Goal: Task Accomplishment & Management: Use online tool/utility

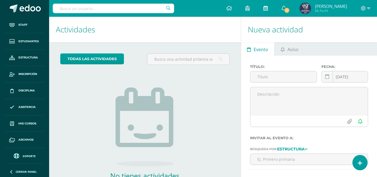
click at [275, 6] on link at bounding box center [266, 8] width 18 height 17
click at [290, 10] on span "1" at bounding box center [287, 10] width 6 height 6
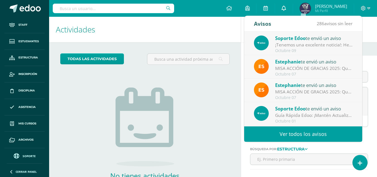
click at [293, 10] on link "0" at bounding box center [284, 8] width 18 height 17
drag, startPoint x: 188, startPoint y: 30, endPoint x: 178, endPoint y: 28, distance: 10.3
click at [188, 30] on h1 "Actividades" at bounding box center [145, 29] width 178 height 25
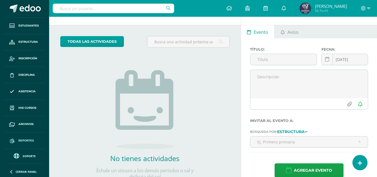
scroll to position [38, 0]
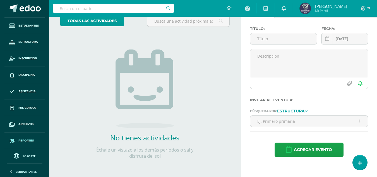
click at [25, 140] on span "Reportes" at bounding box center [25, 140] width 15 height 4
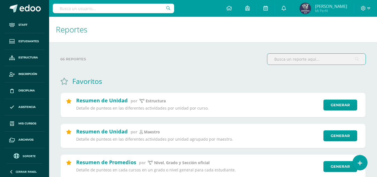
click at [289, 58] on input "text" at bounding box center [316, 59] width 98 height 11
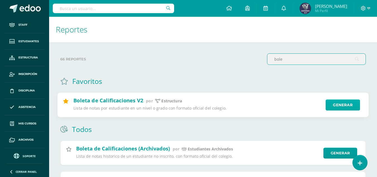
type input "bole"
click at [341, 102] on link "Generar" at bounding box center [343, 104] width 34 height 11
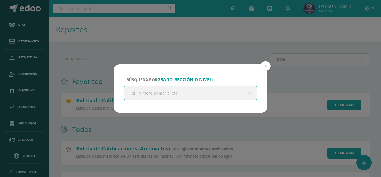
click at [201, 88] on input "text" at bounding box center [190, 93] width 133 height 14
type input "p"
type input "segun"
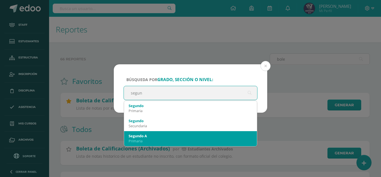
click at [154, 135] on div "Segundo A" at bounding box center [191, 135] width 124 height 5
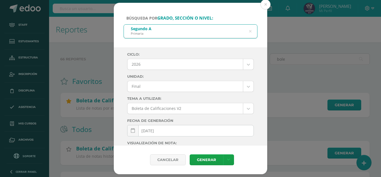
click at [166, 68] on body "Búsqueda por grado, sección o nivel: Segundo A Primaria segun Ciclo: 2026 2026 …" at bounding box center [190, 137] width 381 height 275
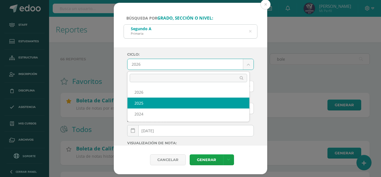
select select "2"
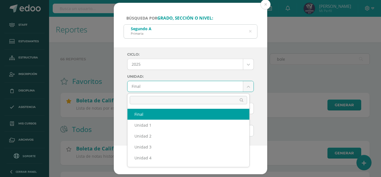
click at [165, 89] on body "Búsqueda por grado, sección o nivel: Segundo A Primaria segun Ciclo: 2025 2026 …" at bounding box center [190, 137] width 381 height 275
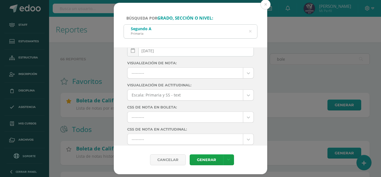
scroll to position [99, 0]
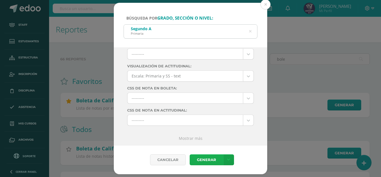
click at [207, 162] on link "Generar" at bounding box center [206, 159] width 33 height 11
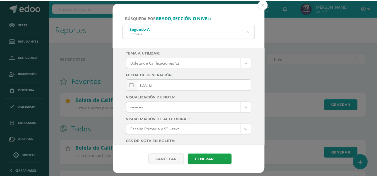
scroll to position [15, 0]
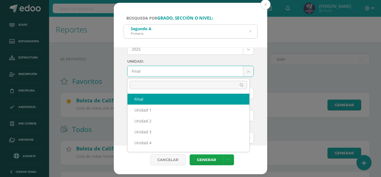
click at [172, 75] on body "Búsqueda por grado, sección o nivel: Segundo A Primaria segun Ciclo: 2025 2026 …" at bounding box center [190, 137] width 381 height 275
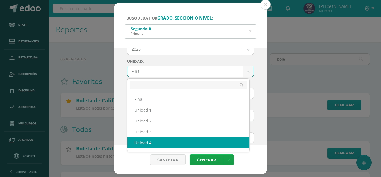
select select "Unidad 4"
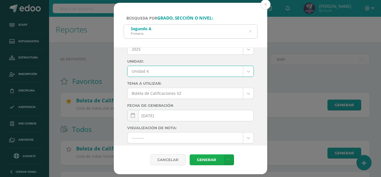
click at [207, 161] on link "Generar" at bounding box center [206, 159] width 33 height 11
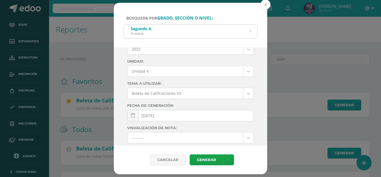
click at [267, 5] on button at bounding box center [266, 4] width 10 height 10
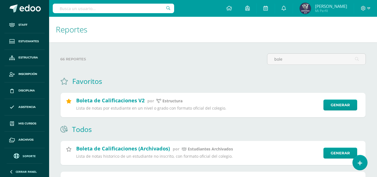
click at [101, 6] on input "text" at bounding box center [113, 8] width 121 height 9
type input "victor esqui"
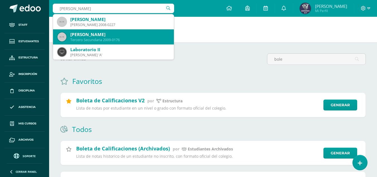
click at [107, 37] on div "Tercero Secundaria 2009-0176" at bounding box center [119, 39] width 99 height 5
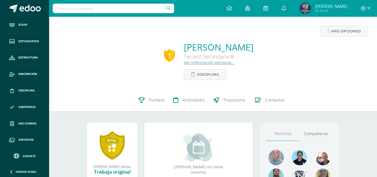
click at [140, 8] on input "text" at bounding box center [113, 8] width 121 height 9
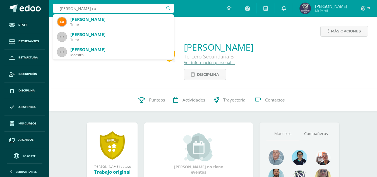
type input "erick rui"
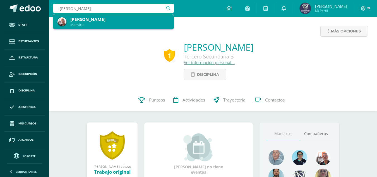
click at [69, 21] on div "Erick Ruiz Maestro" at bounding box center [114, 21] width 112 height 15
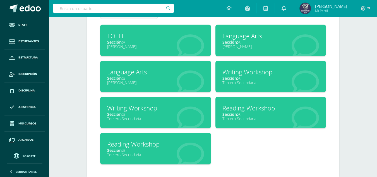
scroll to position [278, 0]
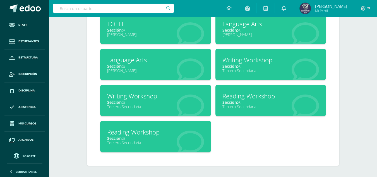
click at [272, 101] on div "Sección: A" at bounding box center [270, 101] width 97 height 5
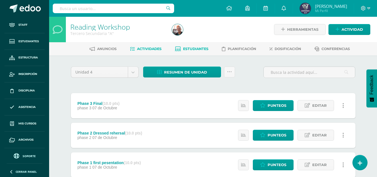
click at [184, 48] on span "Estudiantes" at bounding box center [195, 49] width 25 height 4
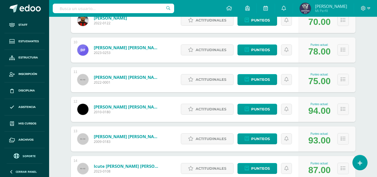
scroll to position [363, 0]
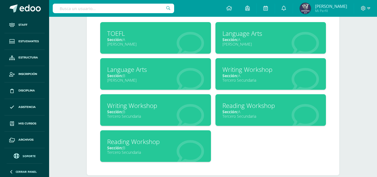
scroll to position [278, 0]
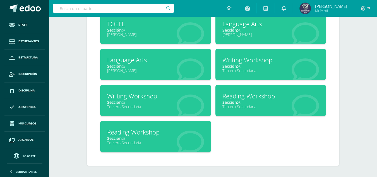
drag, startPoint x: 135, startPoint y: 140, endPoint x: 137, endPoint y: 136, distance: 4.7
click at [135, 140] on div "Tercero Secundaria" at bounding box center [155, 142] width 97 height 5
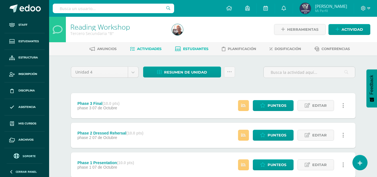
click at [193, 49] on span "Estudiantes" at bounding box center [195, 49] width 25 height 4
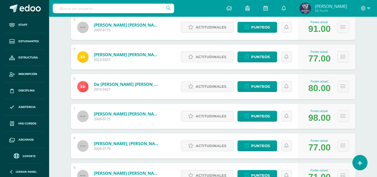
scroll to position [223, 0]
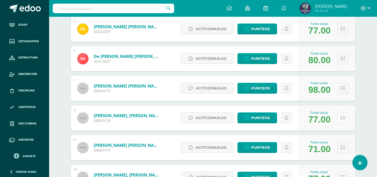
click at [346, 119] on button at bounding box center [342, 117] width 11 height 11
click at [345, 118] on icon at bounding box center [343, 117] width 5 height 5
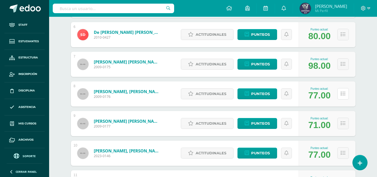
scroll to position [279, 0]
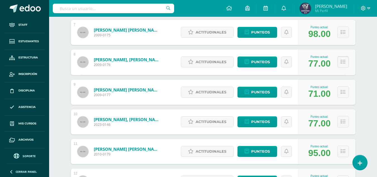
click at [344, 65] on button at bounding box center [342, 61] width 11 height 11
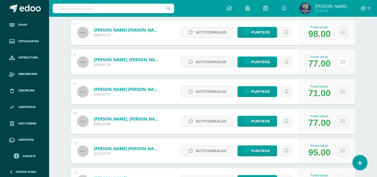
click at [343, 64] on button at bounding box center [342, 61] width 11 height 11
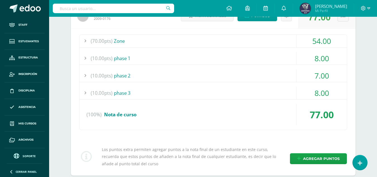
scroll to position [335, 0]
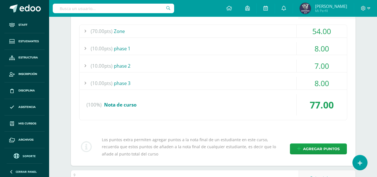
click at [83, 83] on div at bounding box center [85, 83] width 11 height 13
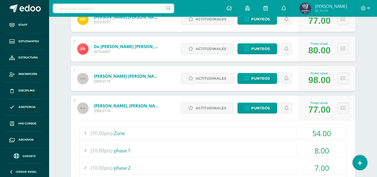
scroll to position [223, 0]
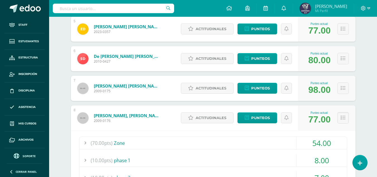
click at [139, 114] on link "Esquivel Alvarenga, Victor Esteban" at bounding box center [127, 115] width 67 height 6
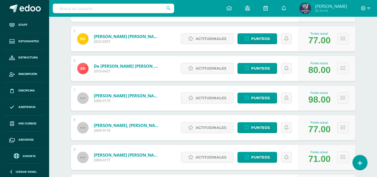
scroll to position [223, 0]
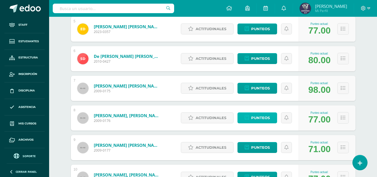
click at [266, 119] on span "Punteos" at bounding box center [260, 117] width 19 height 10
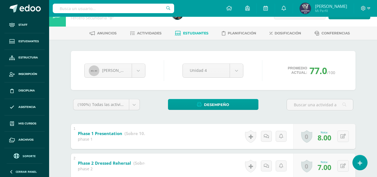
scroll to position [8, 0]
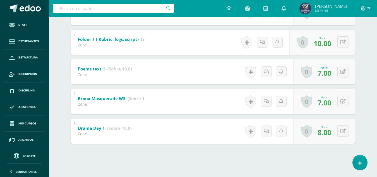
scroll to position [315, 0]
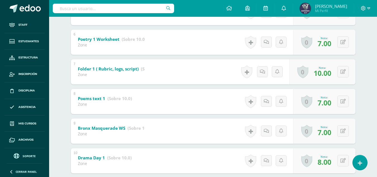
scroll to position [291, 0]
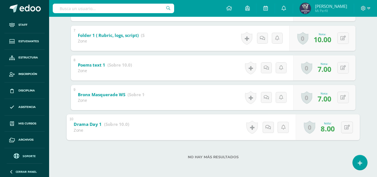
click at [95, 124] on b "Drama Day 1" at bounding box center [88, 124] width 28 height 6
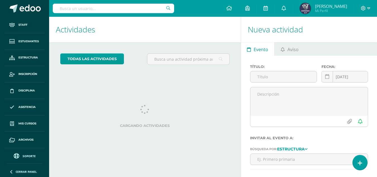
click at [136, 8] on input "text" at bounding box center [113, 8] width 121 height 9
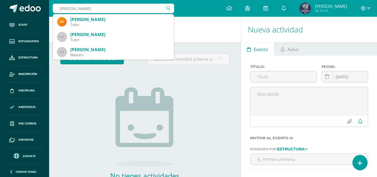
type input "[PERSON_NAME]"
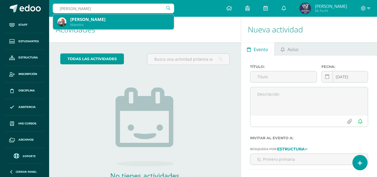
click at [116, 20] on div "[PERSON_NAME]" at bounding box center [119, 19] width 99 height 6
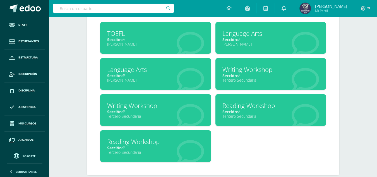
scroll to position [278, 0]
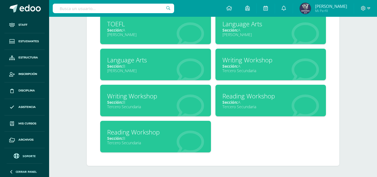
click at [153, 136] on div "Reading Workshop" at bounding box center [155, 132] width 97 height 9
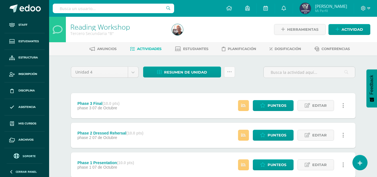
click at [231, 71] on icon at bounding box center [229, 72] width 5 height 5
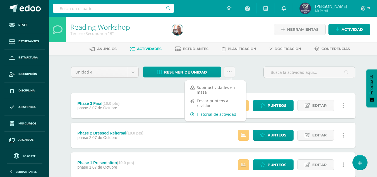
click at [204, 116] on link "Historial de actividad" at bounding box center [215, 114] width 61 height 9
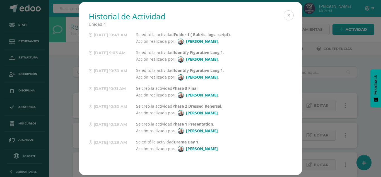
click at [291, 16] on button at bounding box center [289, 15] width 10 height 10
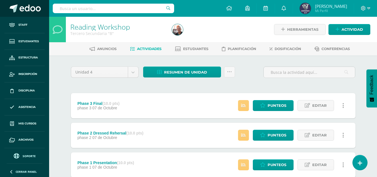
click at [23, 9] on span at bounding box center [30, 8] width 21 height 8
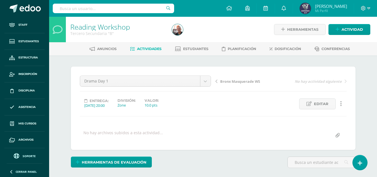
click at [343, 104] on link at bounding box center [341, 103] width 11 height 11
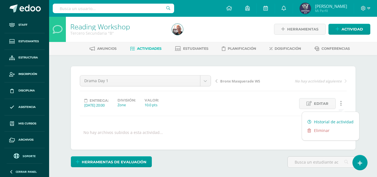
click at [344, 120] on link "Historial de actividad" at bounding box center [330, 121] width 57 height 9
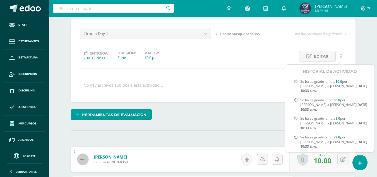
scroll to position [56, 0]
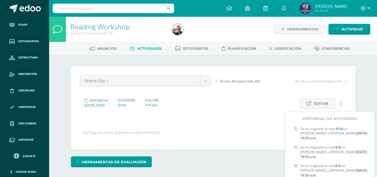
scroll to position [0, 0]
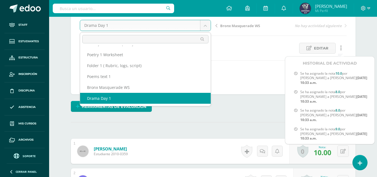
scroll to position [56, 0]
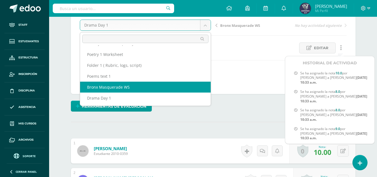
select select "/dashboard/teacher/grade-activity/47621/"
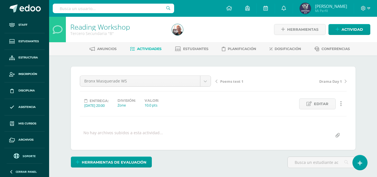
click at [341, 102] on icon at bounding box center [341, 103] width 2 height 6
click at [339, 122] on link "Historial de actividad" at bounding box center [330, 122] width 57 height 9
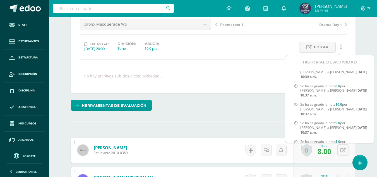
scroll to position [330, 0]
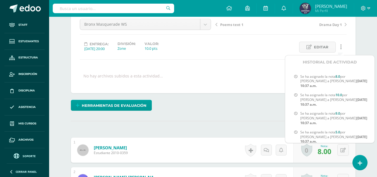
click at [339, 167] on b "1.0" at bounding box center [338, 169] width 5 height 5
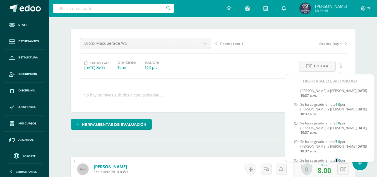
scroll to position [29, 0]
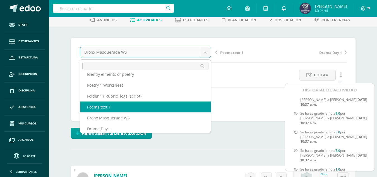
scroll to position [53, 0]
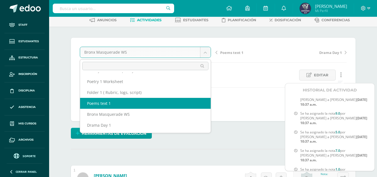
select select "/dashboard/teacher/grade-activity/47625/"
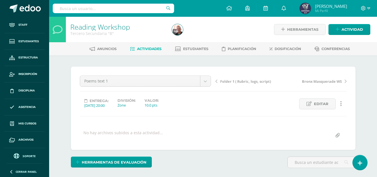
click at [341, 102] on icon at bounding box center [341, 103] width 2 height 6
click at [336, 120] on link "Historial de actividad" at bounding box center [330, 122] width 57 height 9
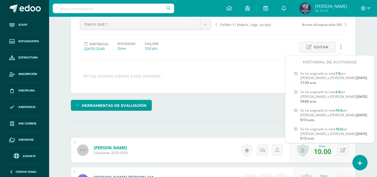
scroll to position [29, 0]
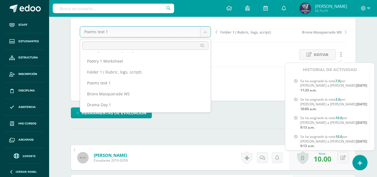
scroll to position [57, 0]
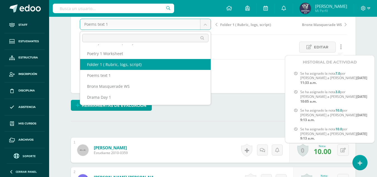
select select "/dashboard/teacher/grade-activity/47618/"
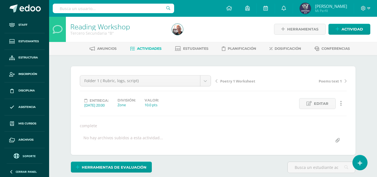
scroll to position [28, 0]
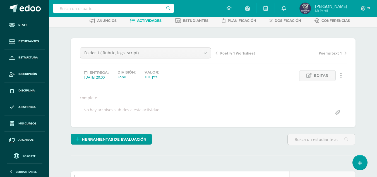
click at [339, 76] on link at bounding box center [341, 75] width 11 height 11
click at [336, 92] on link "Historial de actividad" at bounding box center [330, 93] width 57 height 9
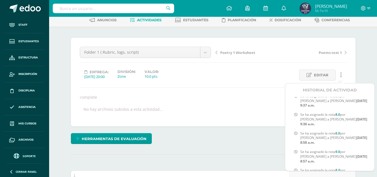
scroll to position [29, 0]
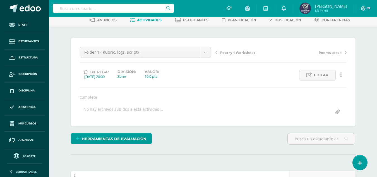
click at [341, 72] on icon at bounding box center [341, 75] width 2 height 6
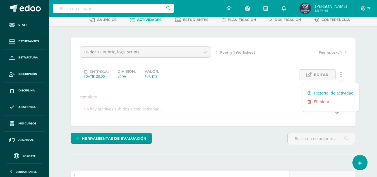
click at [324, 90] on link "Historial de actividad" at bounding box center [330, 92] width 57 height 9
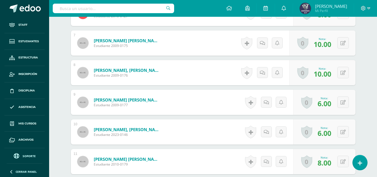
scroll to position [337, 0]
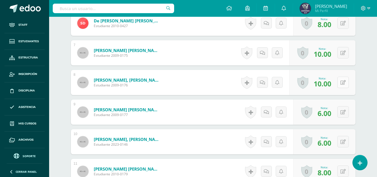
click at [345, 80] on icon at bounding box center [343, 82] width 5 height 5
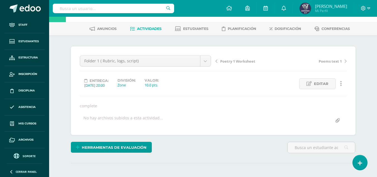
scroll to position [30, 0]
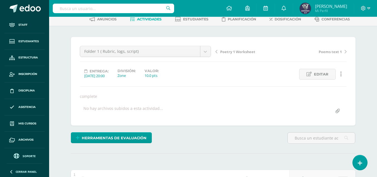
click at [341, 75] on icon at bounding box center [341, 74] width 2 height 6
click at [270, 56] on div "Poetry 1 Worksheet Poems text 1" at bounding box center [281, 54] width 136 height 16
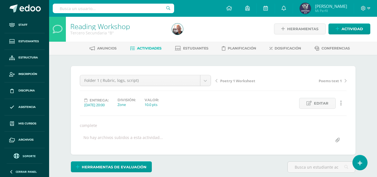
scroll to position [0, 0]
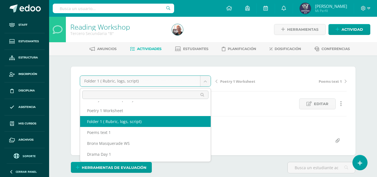
scroll to position [53, 0]
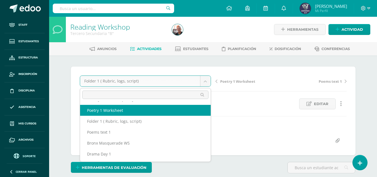
select select "/dashboard/teacher/grade-activity/47209/"
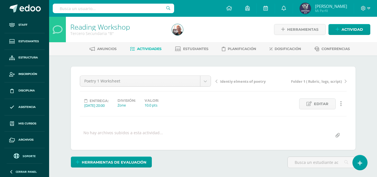
click at [341, 103] on icon at bounding box center [341, 103] width 2 height 6
click at [336, 120] on link "Historial de actividad" at bounding box center [330, 122] width 57 height 9
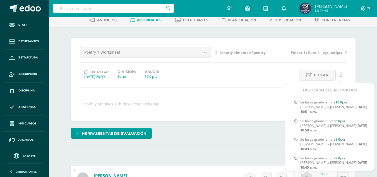
scroll to position [372, 0]
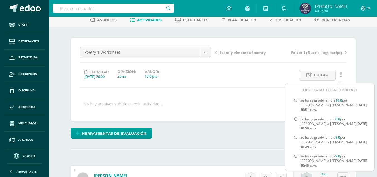
click at [220, 73] on div "Entrega: 2025/09/16 20:00 División: Zone Valor: 10.0 pts Editar" at bounding box center [213, 75] width 271 height 11
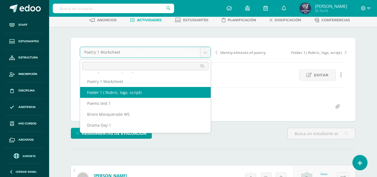
scroll to position [25, 0]
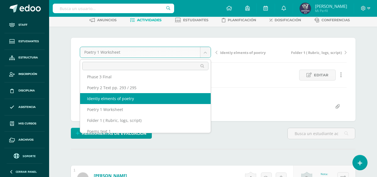
select select "/dashboard/teacher/grade-activity/47628/"
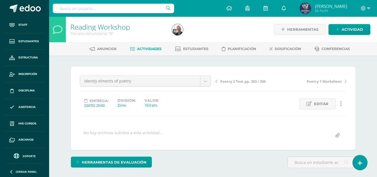
click at [343, 102] on link at bounding box center [341, 103] width 11 height 11
click at [341, 118] on link "Historial de actividad" at bounding box center [330, 122] width 57 height 9
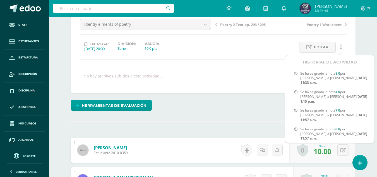
scroll to position [29, 0]
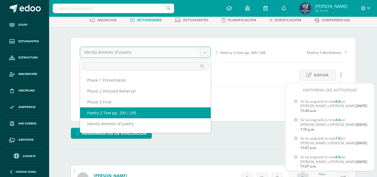
select select "/dashboard/teacher/grade-activity/47629/"
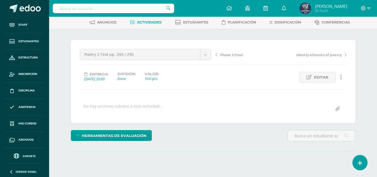
scroll to position [28, 0]
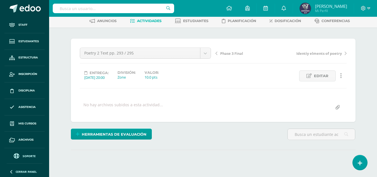
click at [342, 73] on link at bounding box center [341, 75] width 11 height 11
click at [333, 95] on link "Historial de actividad" at bounding box center [330, 94] width 57 height 9
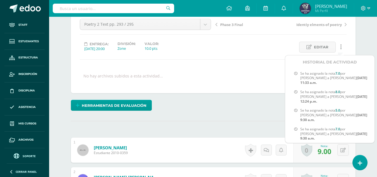
scroll to position [29, 0]
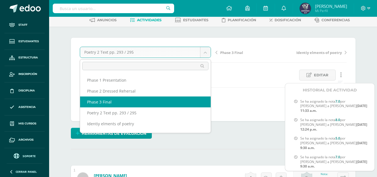
select select "/dashboard/teacher/grade-activity/47749/"
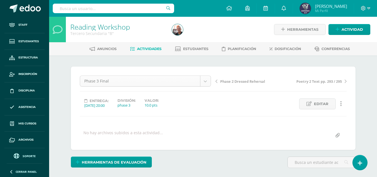
click at [205, 79] on body "Staff Estudiantes Estructura Inscripción Disciplina Asistencia Mis cursos Archi…" at bounding box center [188, 110] width 377 height 221
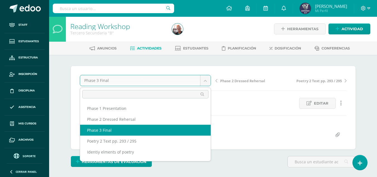
scroll to position [1, 0]
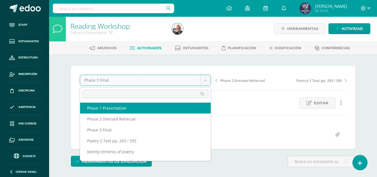
select select "/dashboard/teacher/grade-activity/47745/"
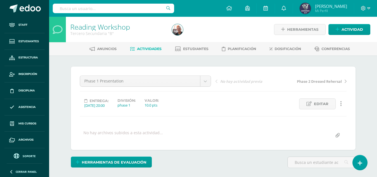
click at [341, 102] on icon at bounding box center [341, 103] width 2 height 6
click at [334, 121] on link "Historial de actividad" at bounding box center [330, 122] width 57 height 9
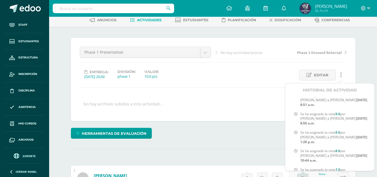
scroll to position [145, 0]
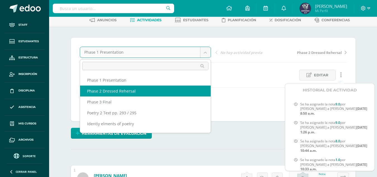
select select "/dashboard/teacher/grade-activity/47747/"
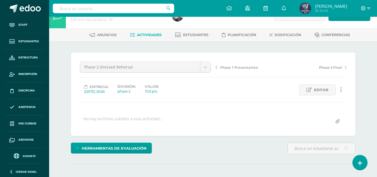
scroll to position [28, 0]
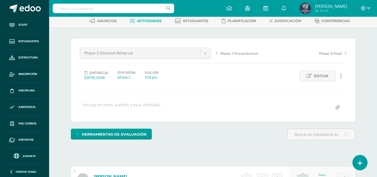
click at [341, 73] on icon at bounding box center [341, 76] width 2 height 6
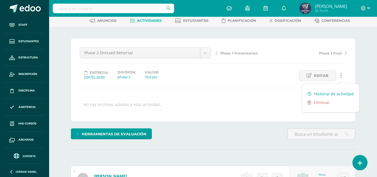
click at [342, 92] on link "Historial de actividad" at bounding box center [330, 93] width 57 height 9
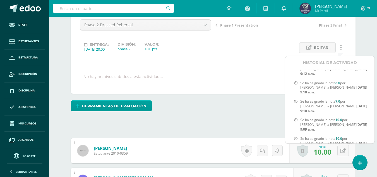
scroll to position [56, 0]
click at [339, 99] on b "7.0" at bounding box center [338, 101] width 5 height 5
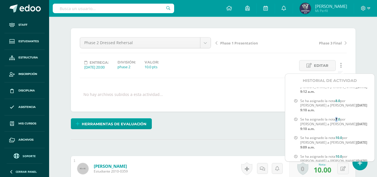
scroll to position [28, 0]
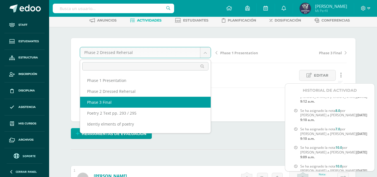
select select "/dashboard/teacher/grade-activity/47749/"
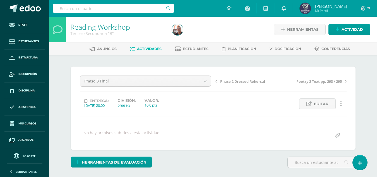
click at [343, 102] on link at bounding box center [341, 103] width 11 height 11
click at [340, 121] on link "Historial de actividad" at bounding box center [330, 122] width 57 height 9
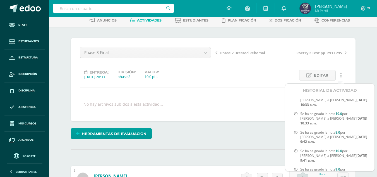
scroll to position [29, 0]
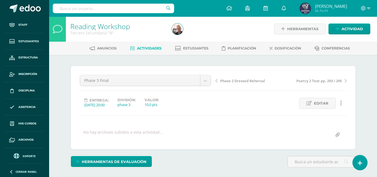
scroll to position [0, 0]
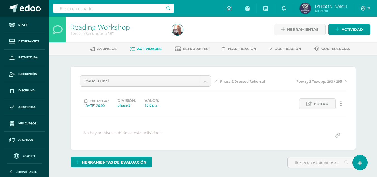
click at [26, 11] on span at bounding box center [30, 8] width 21 height 8
